Goal: Complete application form: Complete application form

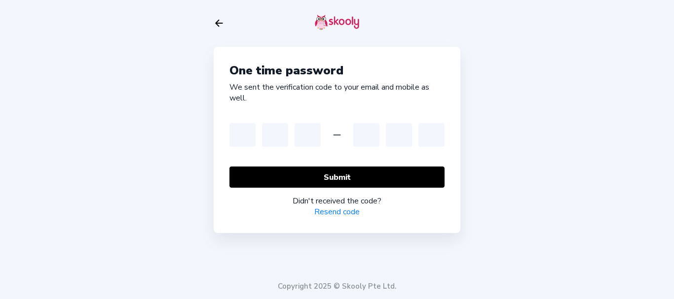
type input "1"
type input "2"
type input "4"
type input "3"
type input "1"
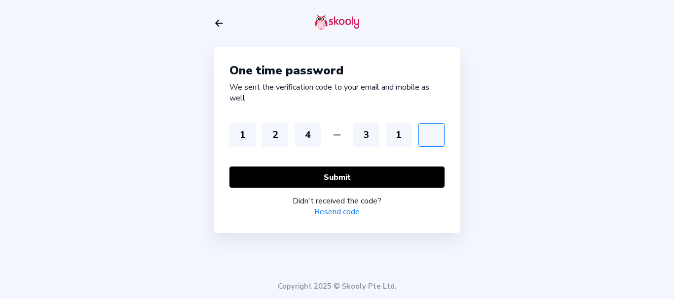
type input "4"
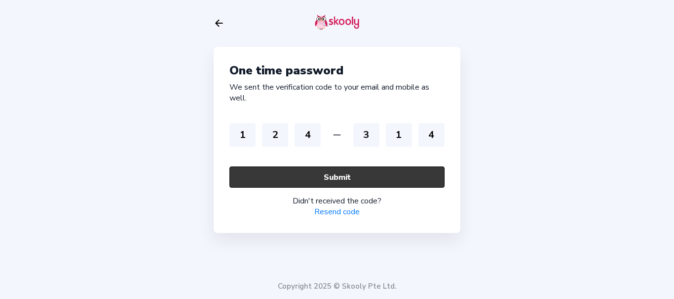
click at [303, 178] on button "Submit" at bounding box center [336, 177] width 215 height 21
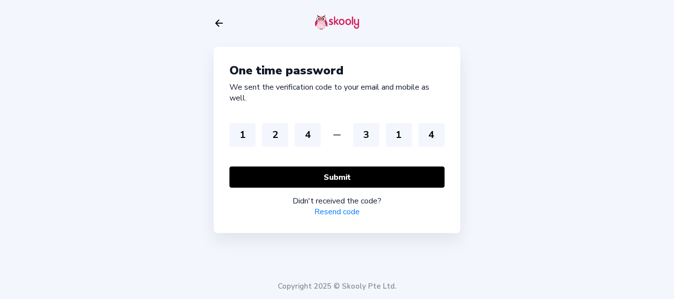
click at [218, 28] on icon "Arrow Back" at bounding box center [219, 23] width 11 height 11
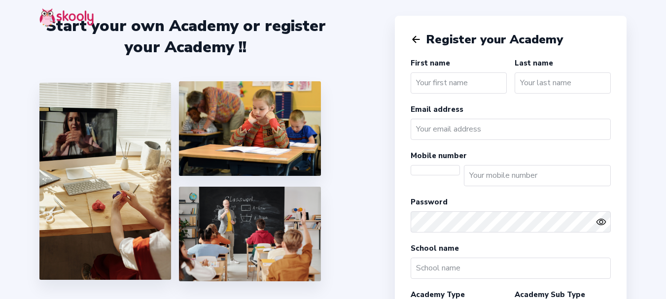
select select "[GEOGRAPHIC_DATA]/[GEOGRAPHIC_DATA]"
select select "INR ₹"
select select "IN"
select select "[GEOGRAPHIC_DATA]/[GEOGRAPHIC_DATA]"
select select "INR ₹"
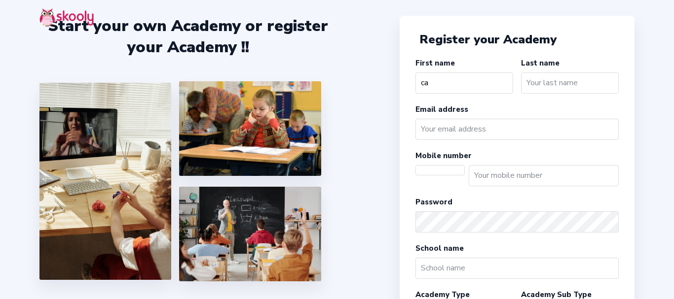
select select "[GEOGRAPHIC_DATA]/[GEOGRAPHIC_DATA]"
select select "INR ₹"
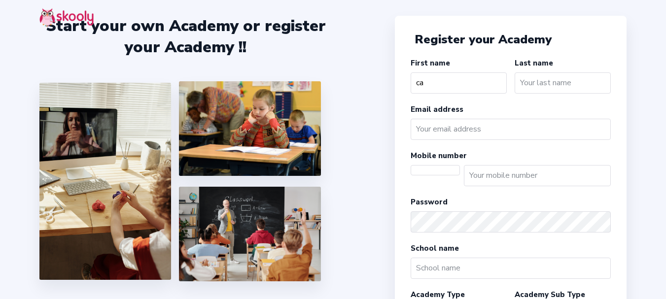
type input "c"
select select "IN"
type input "Academy"
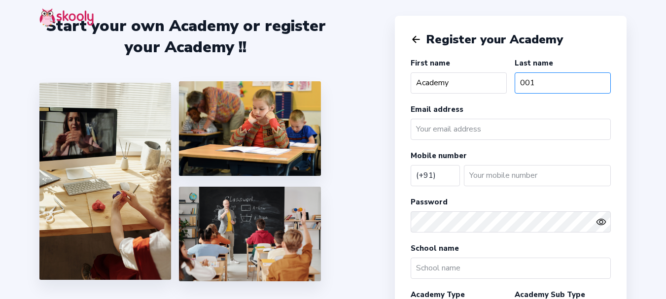
type input "001"
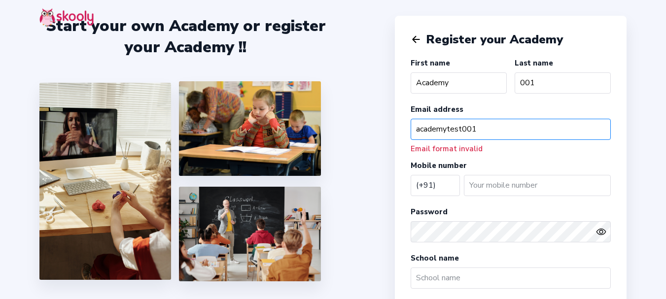
type input "academytest001"
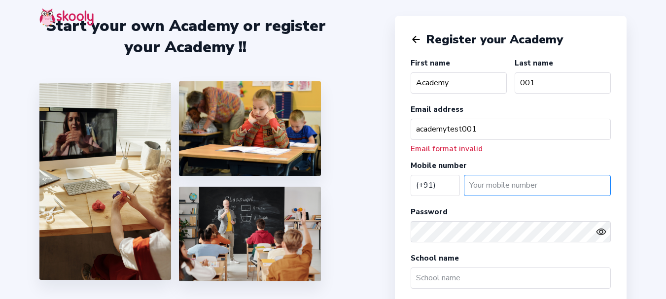
click at [487, 183] on input "number" at bounding box center [537, 185] width 147 height 21
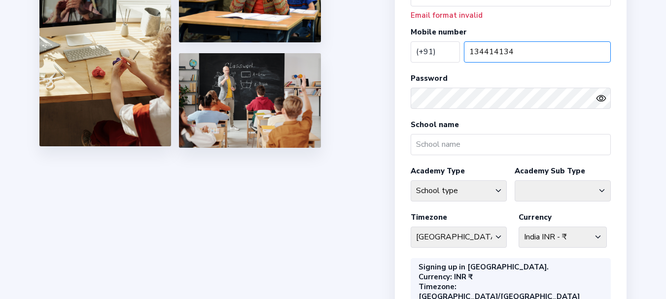
scroll to position [148, 0]
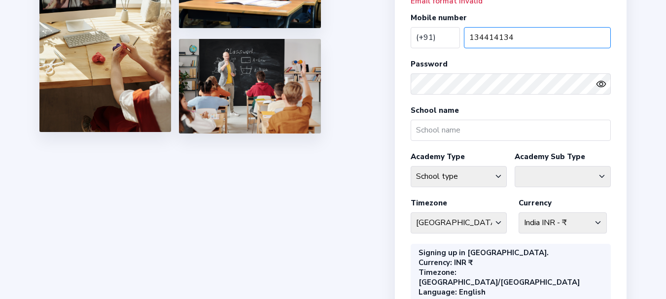
type input "134414134"
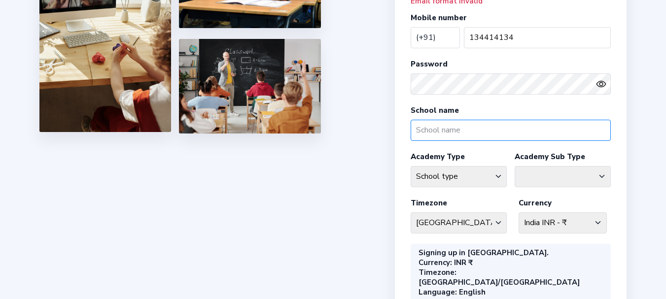
click at [449, 125] on input "text" at bounding box center [511, 130] width 200 height 21
type input "Academy 001"
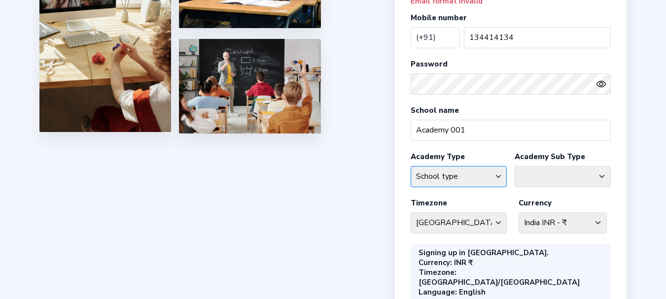
click at [471, 176] on select "School type Academic Afterschool Arts Dance Homeschool Language Martial Arts Mu…" at bounding box center [459, 176] width 96 height 21
select select "AH"
click at [411, 166] on select "School type Academic Afterschool Arts Dance Homeschool Language Martial Arts Mu…" at bounding box center [459, 176] width 96 height 21
drag, startPoint x: 544, startPoint y: 173, endPoint x: 541, endPoint y: 157, distance: 16.6
click at [544, 173] on select "Afterschool Homeschool" at bounding box center [563, 176] width 96 height 21
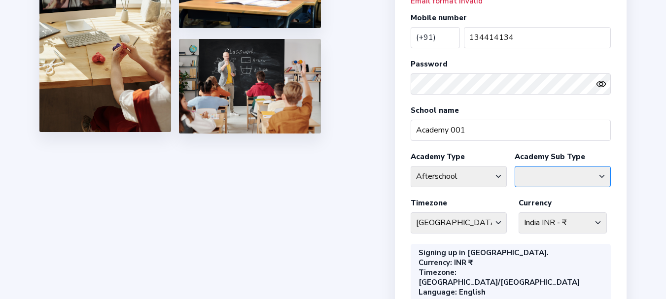
select select "AS"
click at [515, 166] on select "Afterschool Homeschool" at bounding box center [563, 176] width 96 height 21
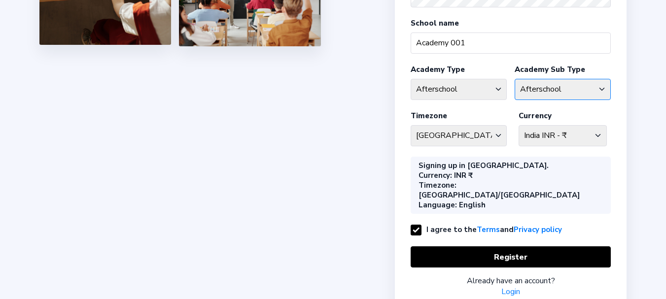
scroll to position [253, 0]
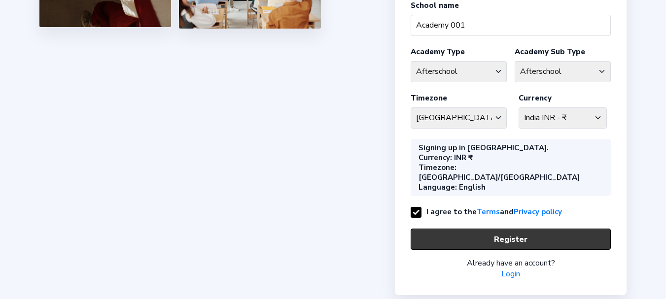
click at [505, 229] on button "Register" at bounding box center [511, 239] width 200 height 21
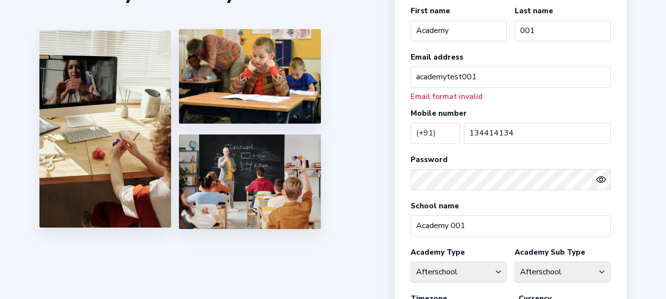
scroll to position [0, 0]
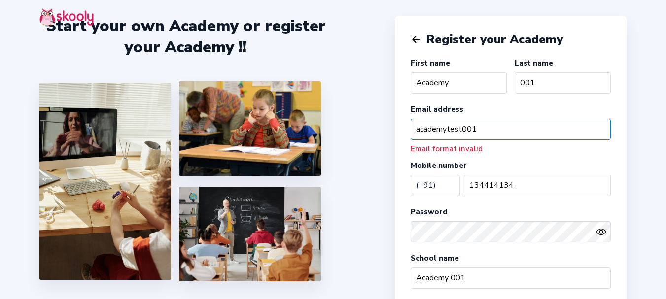
click at [498, 123] on input "academytest001" at bounding box center [511, 129] width 200 height 21
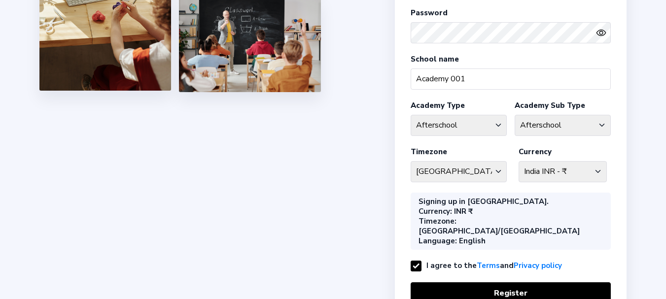
scroll to position [243, 0]
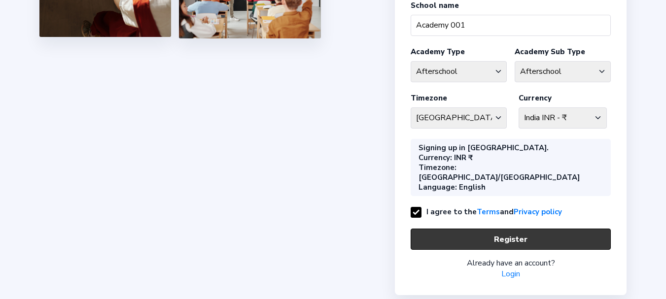
type input "academytest001@mailinator.com"
click at [526, 229] on button "Register" at bounding box center [511, 239] width 200 height 21
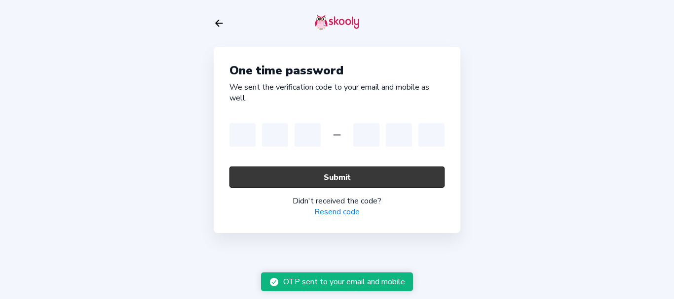
type input "0"
type input "9"
type input "8"
type input "7"
type input "6"
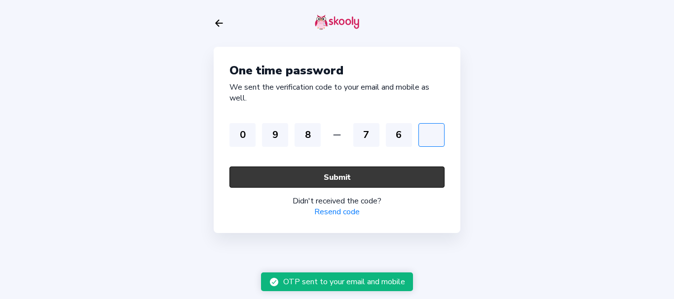
type input "5"
click at [379, 175] on button "Submit" at bounding box center [336, 177] width 215 height 21
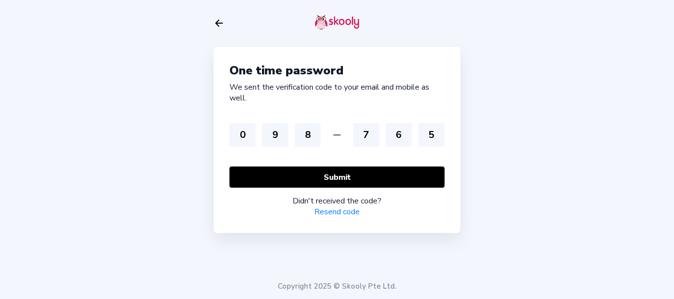
drag, startPoint x: 257, startPoint y: 282, endPoint x: 434, endPoint y: 289, distance: 177.7
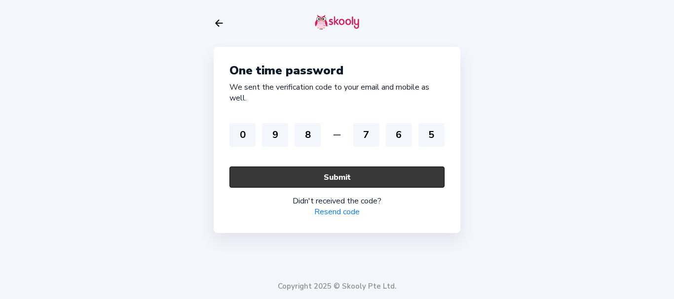
click at [357, 179] on button "Submit" at bounding box center [336, 177] width 215 height 21
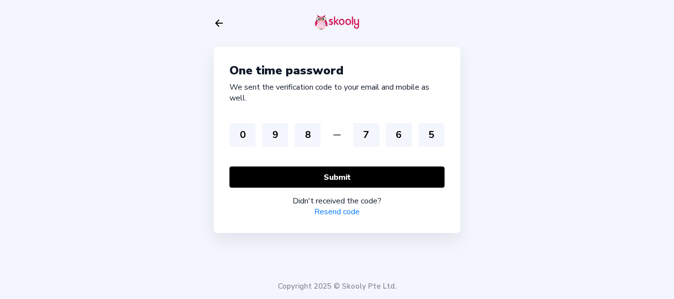
click at [565, 102] on div "One time password We sent the verification code to your email and mobile as wel…" at bounding box center [337, 149] width 674 height 299
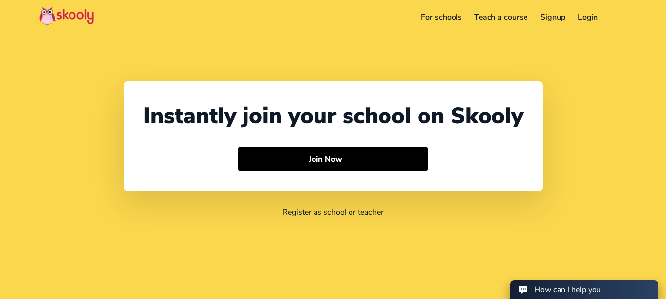
select select "91"
select select "[GEOGRAPHIC_DATA]"
select select "[GEOGRAPHIC_DATA]/[GEOGRAPHIC_DATA]"
click at [590, 16] on link "Login" at bounding box center [588, 17] width 33 height 16
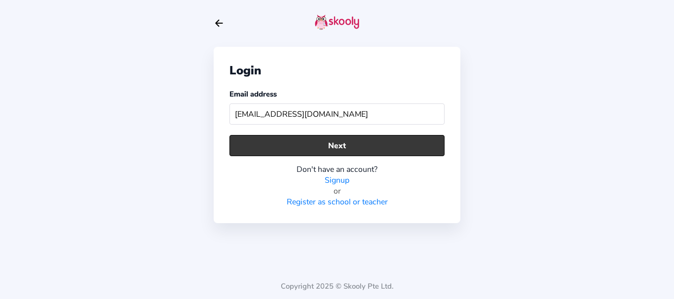
type input "skoolytestuser@mailinator.com"
click at [281, 153] on button "Next" at bounding box center [336, 145] width 215 height 21
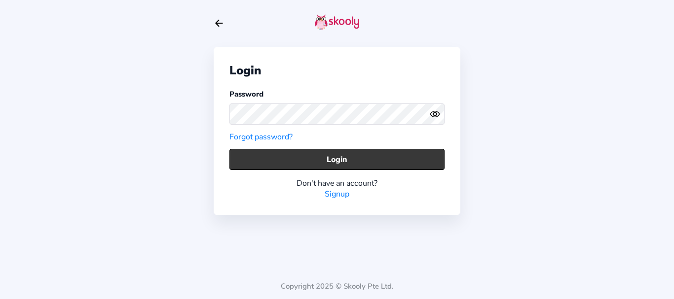
click at [245, 160] on button "Login" at bounding box center [336, 159] width 215 height 21
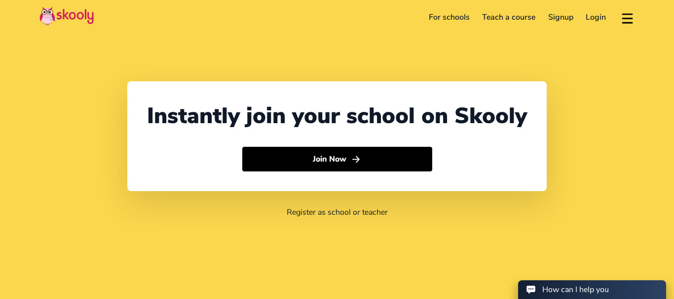
select select "91"
select select "[GEOGRAPHIC_DATA]"
select select "[GEOGRAPHIC_DATA]/[GEOGRAPHIC_DATA]"
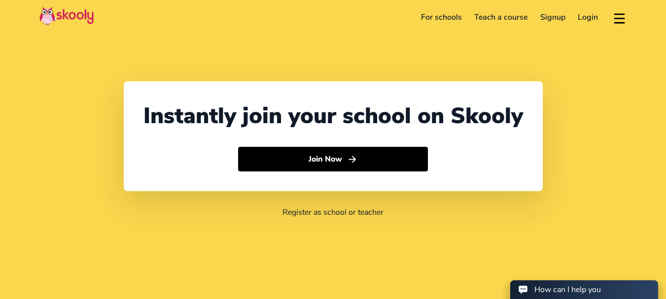
click at [586, 15] on link "Login" at bounding box center [588, 17] width 33 height 16
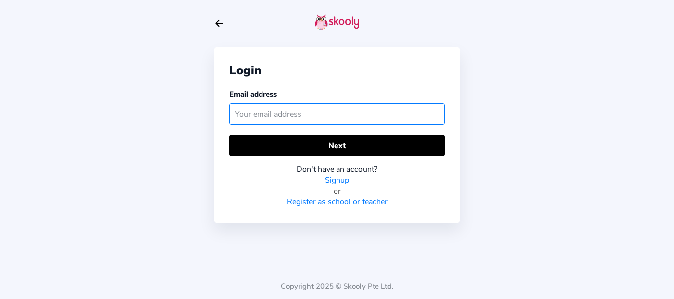
paste input "[EMAIL_ADDRESS][DOMAIN_NAME]"
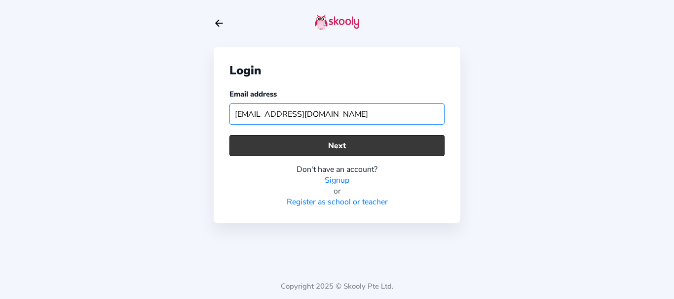
type input "[EMAIL_ADDRESS][DOMAIN_NAME]"
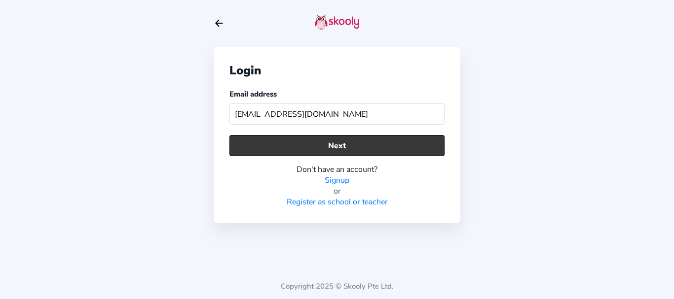
click at [312, 145] on button "Next" at bounding box center [336, 145] width 215 height 21
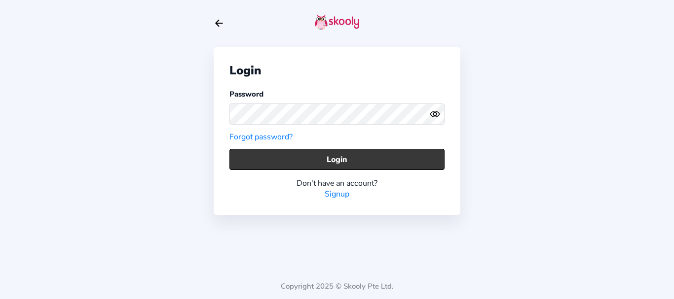
click at [250, 162] on button "Login" at bounding box center [336, 159] width 215 height 21
